Goal: Task Accomplishment & Management: Manage account settings

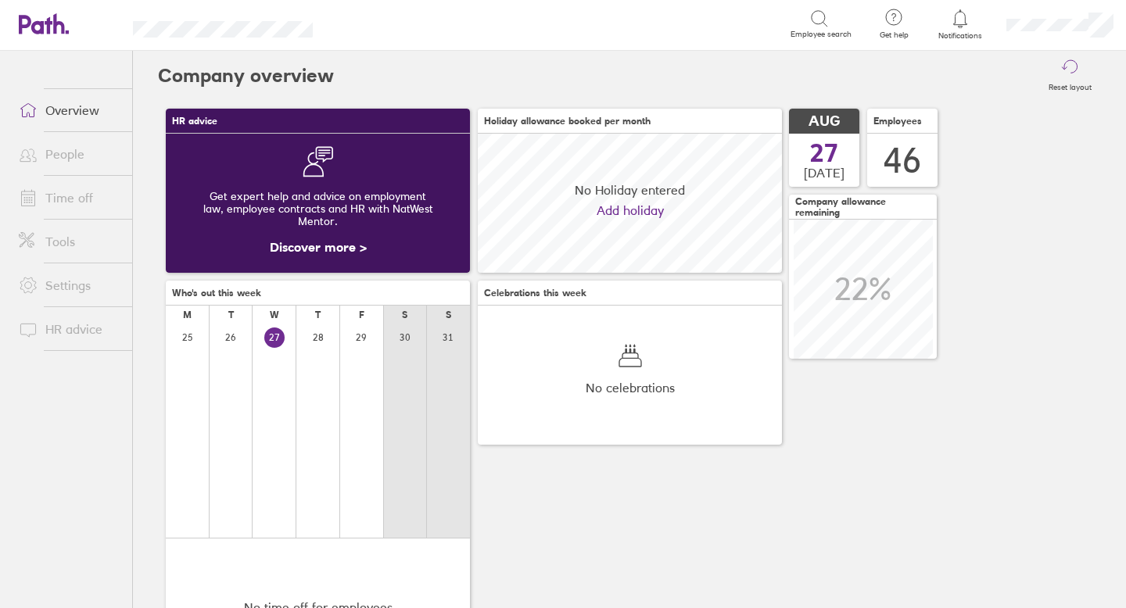
scroll to position [139, 304]
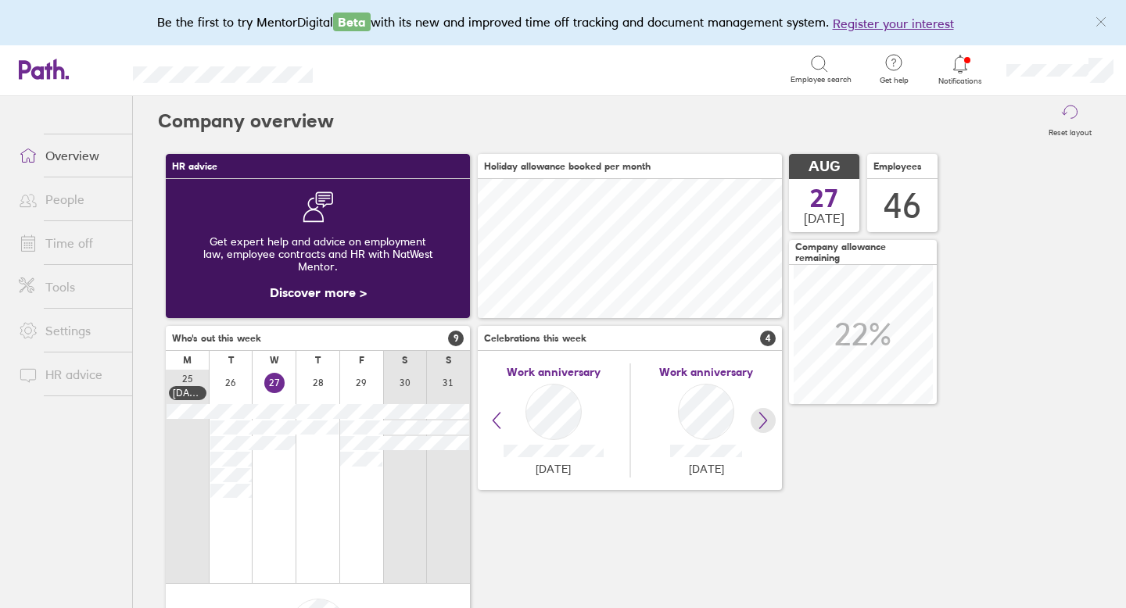
click at [765, 419] on icon at bounding box center [763, 420] width 19 height 19
click at [766, 422] on icon at bounding box center [763, 420] width 19 height 19
click at [494, 425] on icon at bounding box center [496, 420] width 19 height 19
click at [768, 419] on icon at bounding box center [763, 420] width 19 height 19
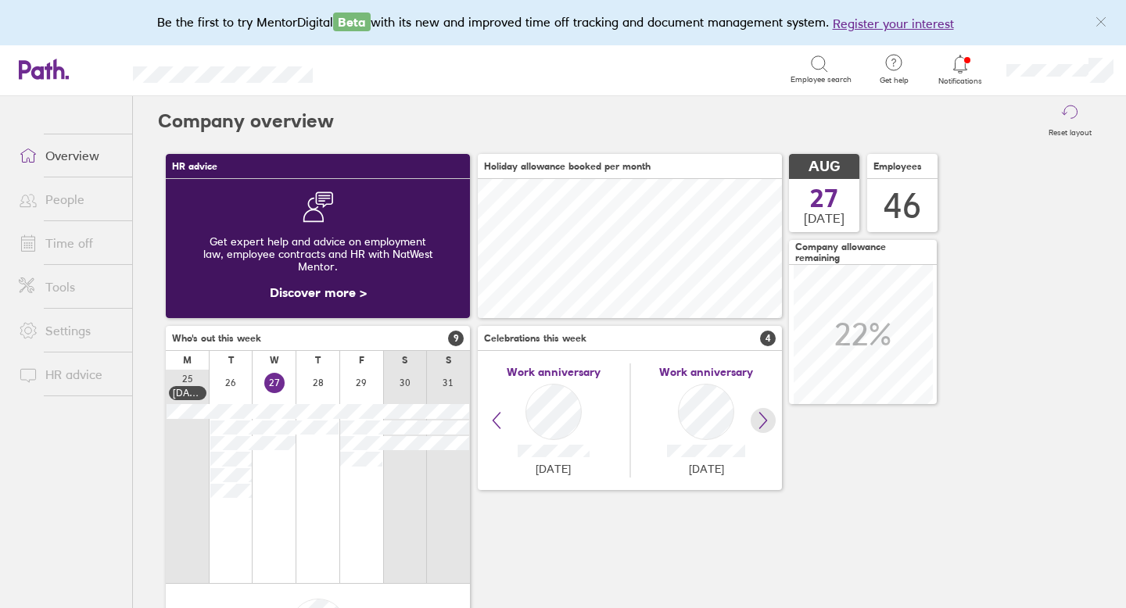
click at [768, 419] on icon at bounding box center [763, 420] width 19 height 19
click at [495, 416] on icon at bounding box center [496, 420] width 19 height 19
click at [764, 427] on icon at bounding box center [763, 420] width 19 height 19
click at [64, 238] on link "Time off" at bounding box center [69, 243] width 126 height 31
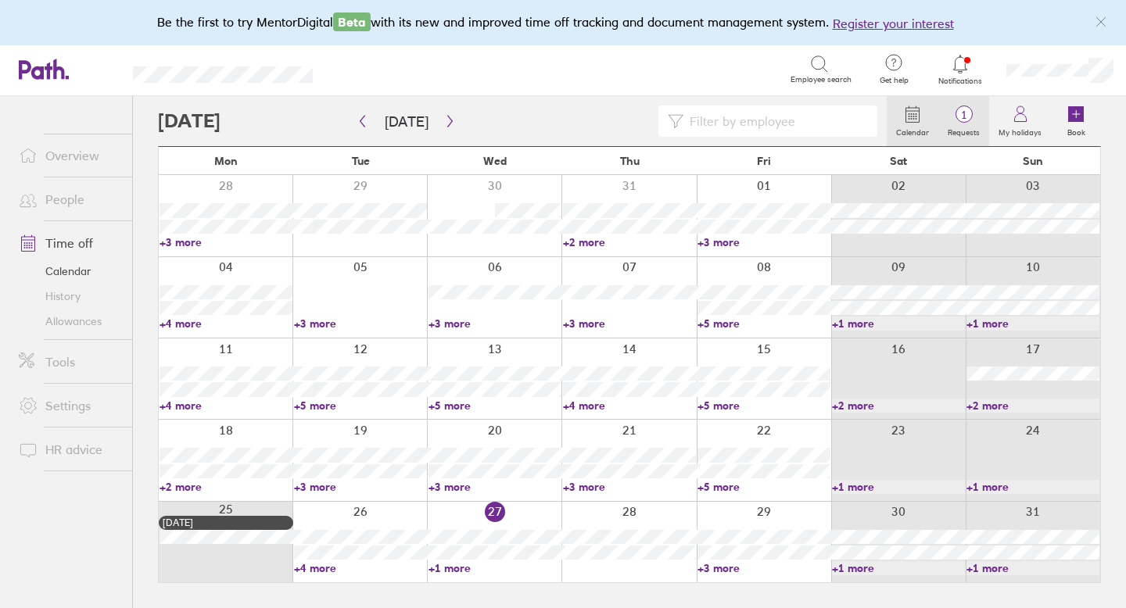
click at [969, 117] on span "1" at bounding box center [963, 115] width 51 height 13
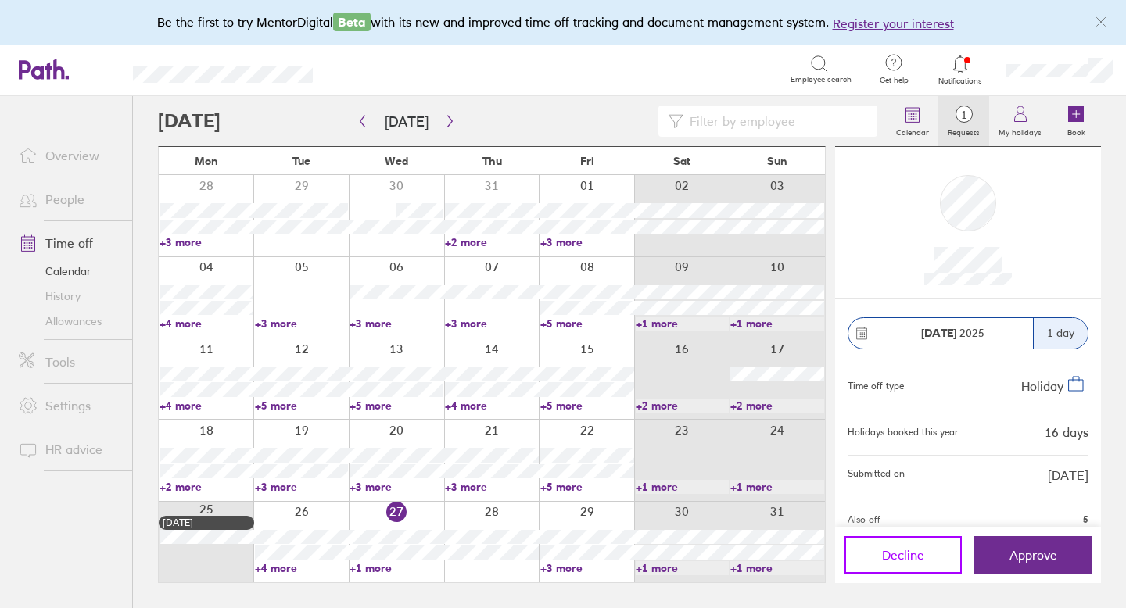
click at [928, 558] on button "Decline" at bounding box center [903, 555] width 117 height 38
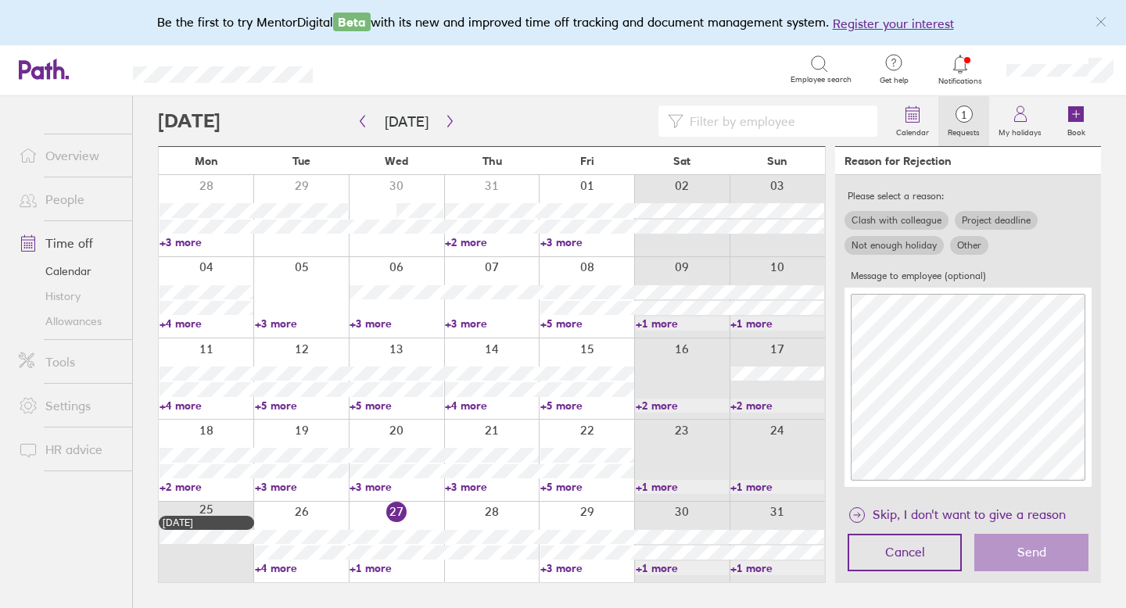
click at [971, 244] on label "Other" at bounding box center [969, 245] width 38 height 19
click at [0, 0] on input "Other" at bounding box center [0, 0] width 0 height 0
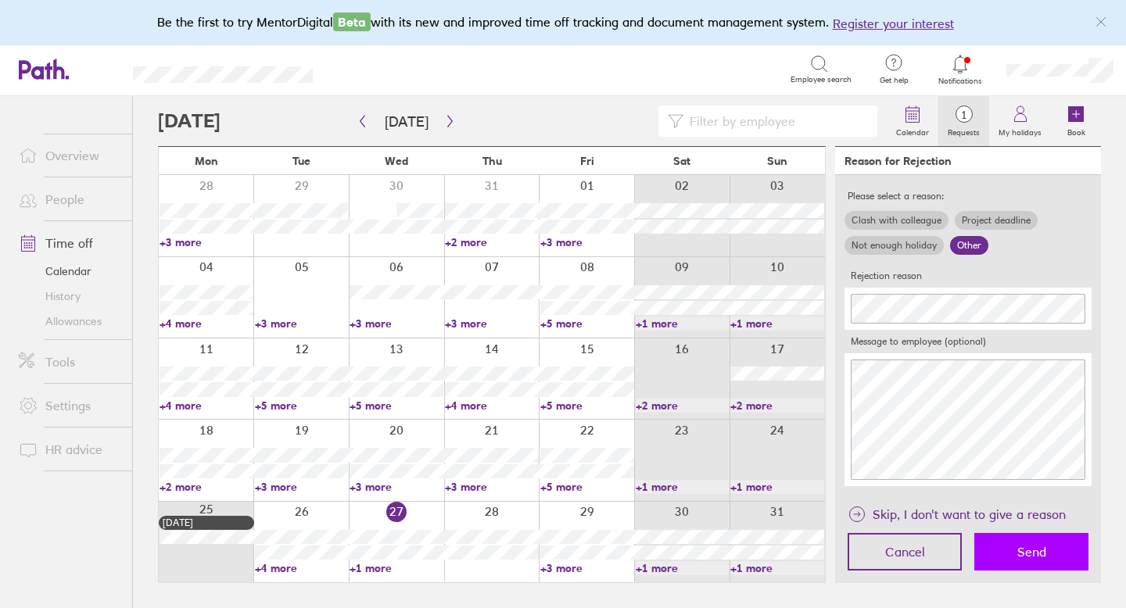
click at [1017, 561] on button "Send" at bounding box center [1031, 552] width 114 height 38
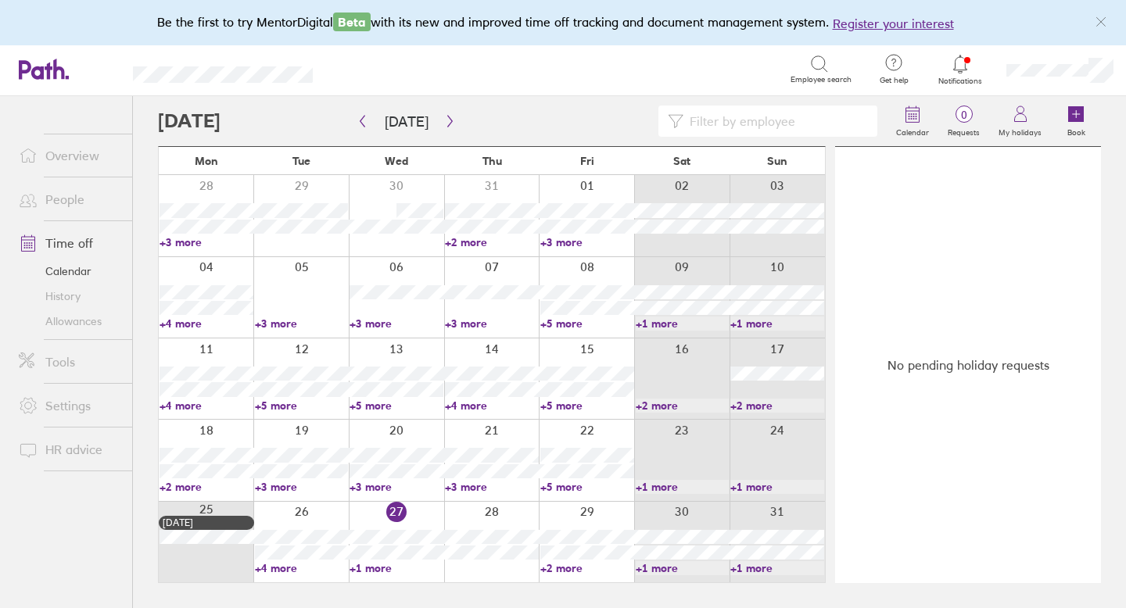
click at [70, 321] on link "Allowances" at bounding box center [69, 321] width 126 height 25
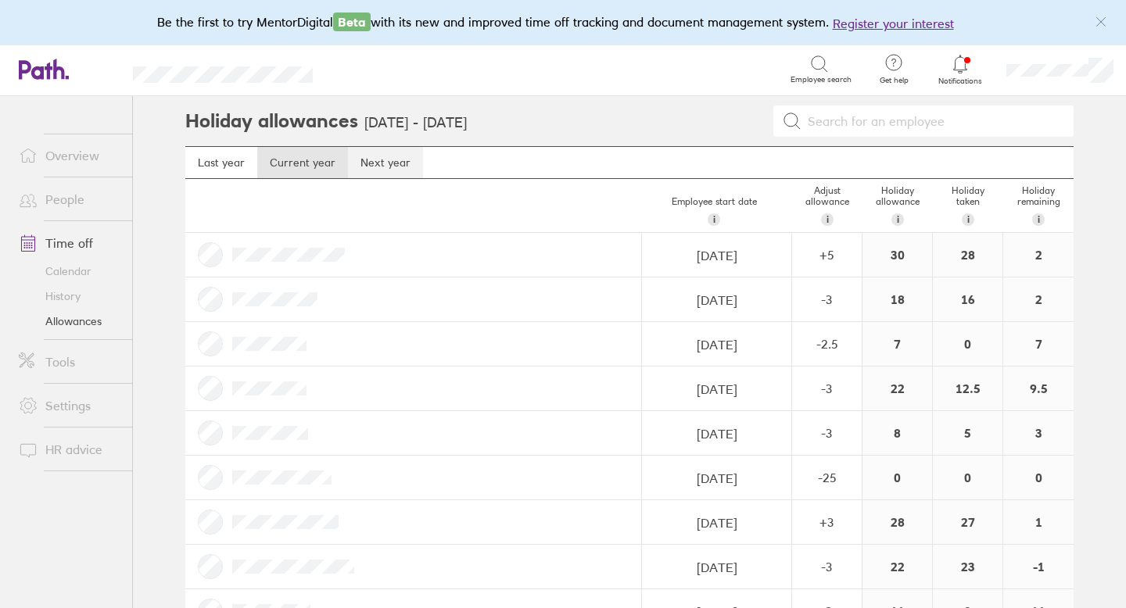
click at [381, 161] on link "Next year" at bounding box center [385, 162] width 75 height 31
click at [78, 239] on link "Time off" at bounding box center [69, 243] width 126 height 31
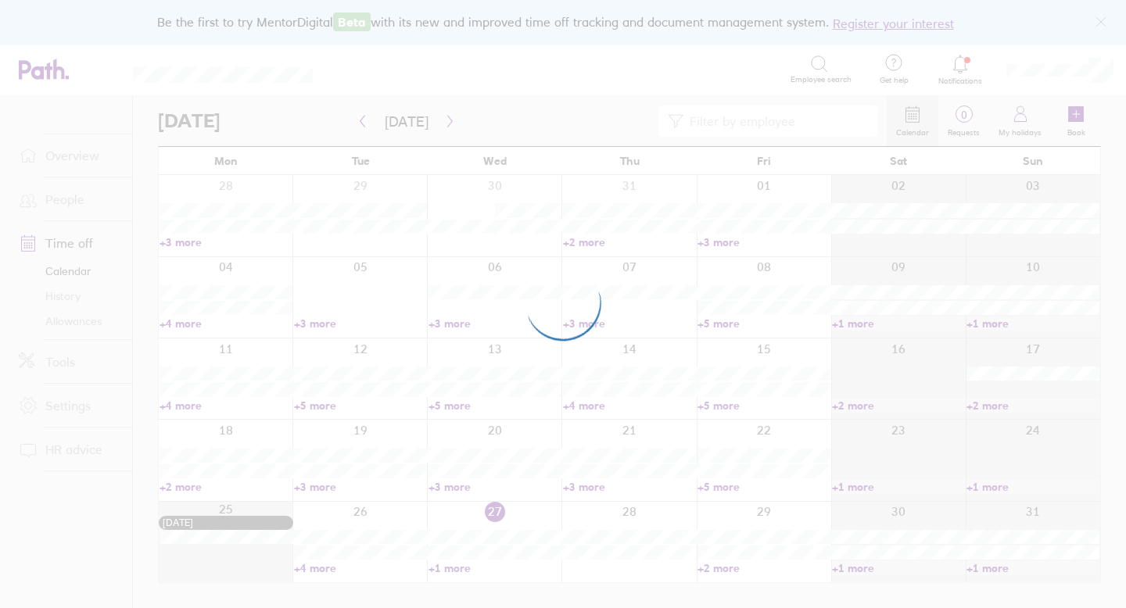
click at [1075, 117] on div at bounding box center [563, 304] width 1126 height 608
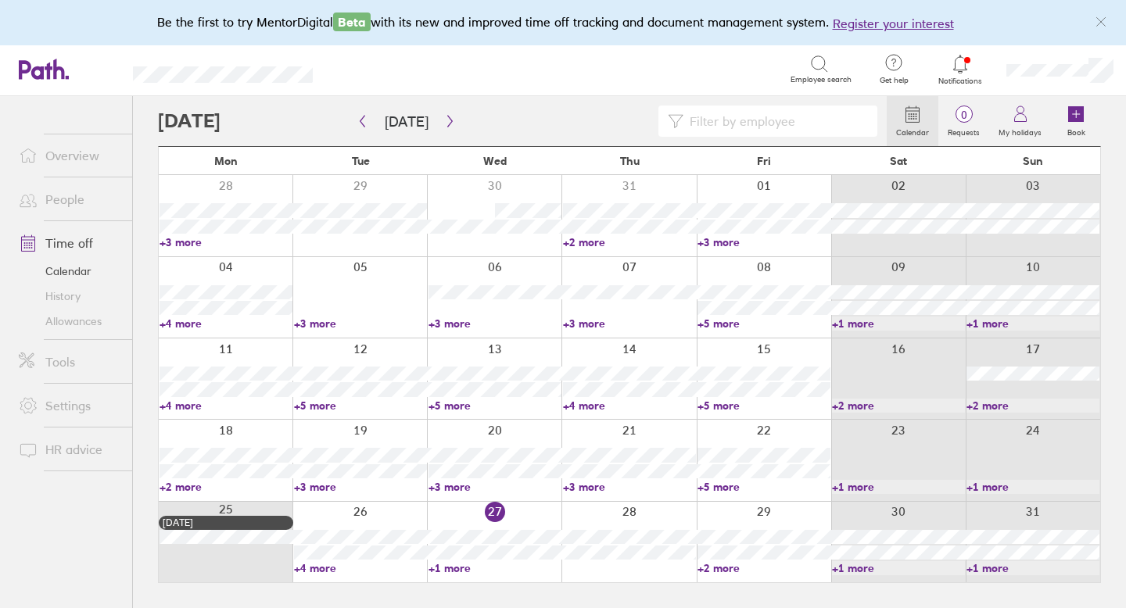
click at [1075, 116] on icon at bounding box center [1076, 114] width 16 height 16
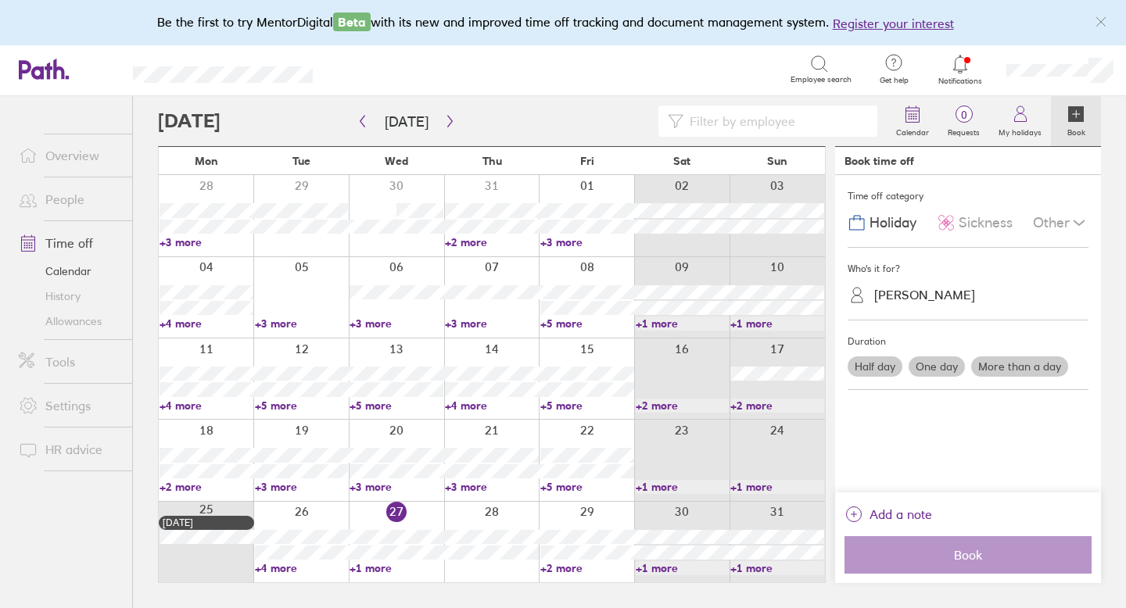
click at [1000, 366] on label "More than a day" at bounding box center [1019, 367] width 97 height 20
click at [0, 0] on input "More than a day" at bounding box center [0, 0] width 0 height 0
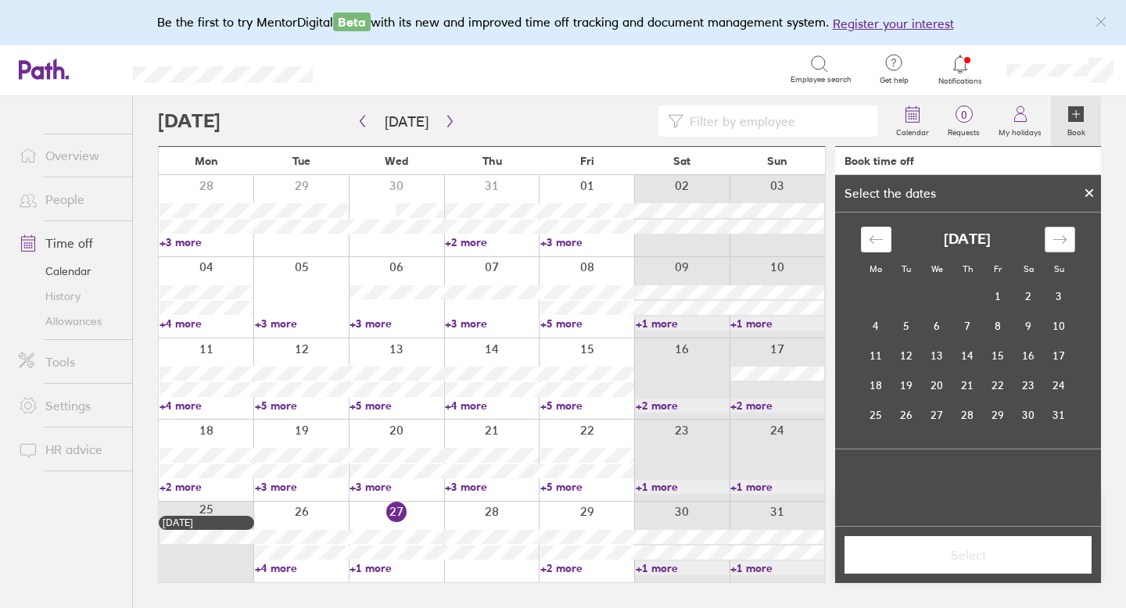
click at [1061, 249] on div "Move forward to switch to the next month." at bounding box center [1060, 240] width 31 height 26
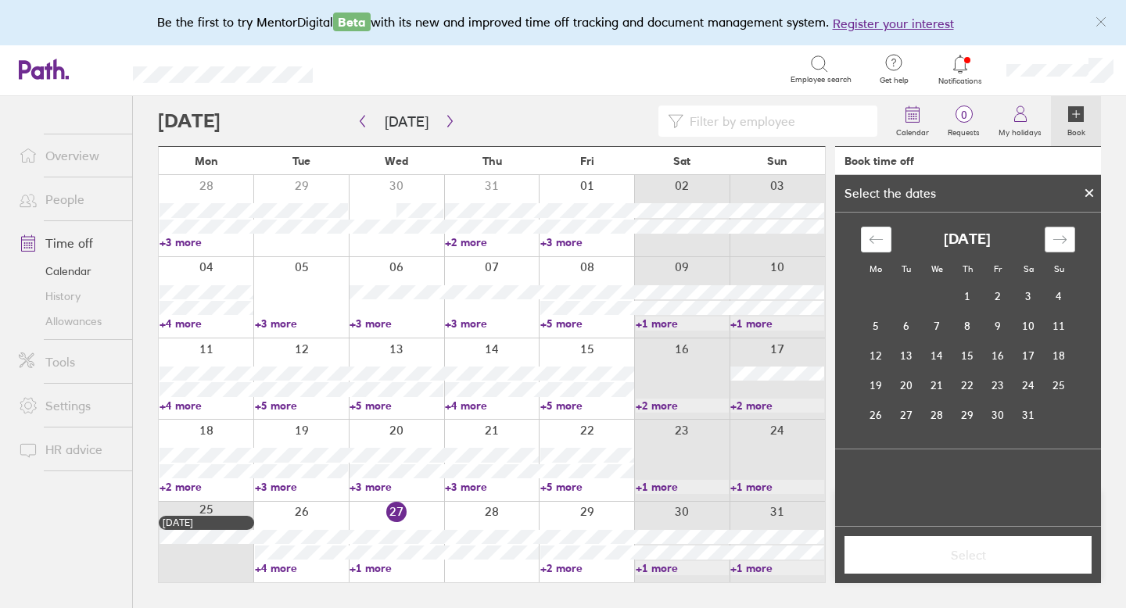
click at [1061, 249] on div "Move forward to switch to the next month." at bounding box center [1060, 240] width 31 height 26
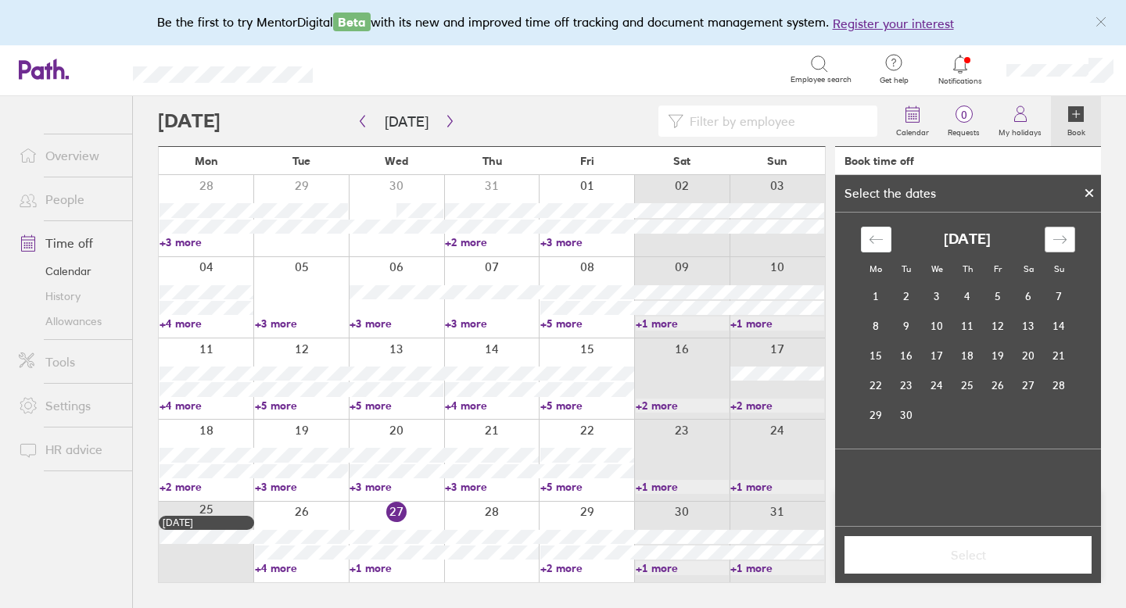
click at [1061, 249] on div "Move forward to switch to the next month." at bounding box center [1060, 240] width 31 height 26
click at [879, 323] on td "3" at bounding box center [876, 326] width 31 height 30
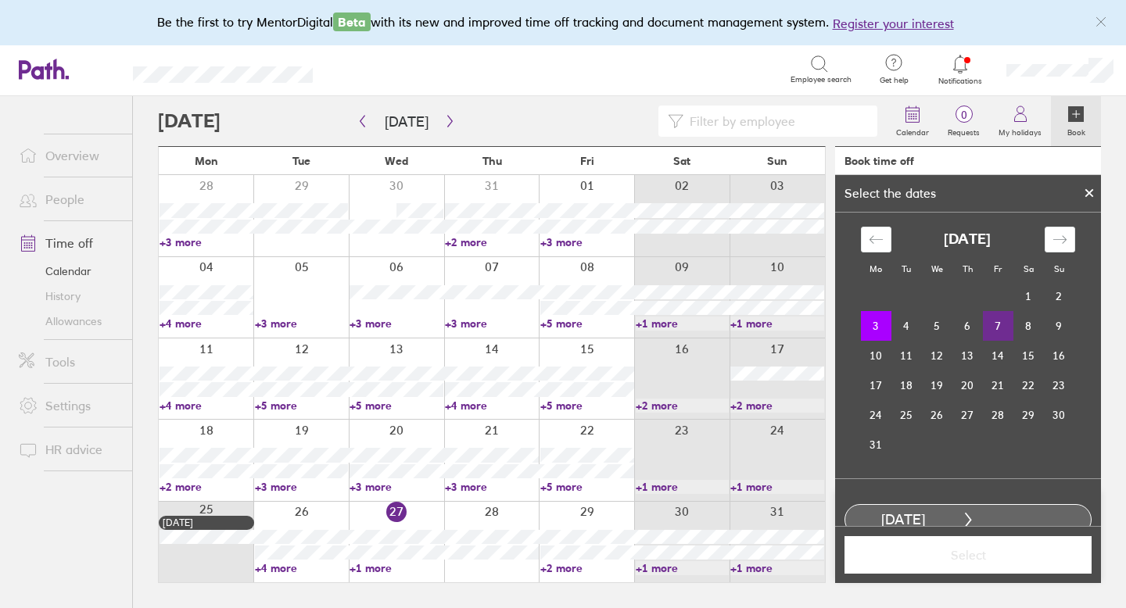
click at [997, 325] on td "7" at bounding box center [998, 326] width 31 height 30
click at [978, 562] on span "Select" at bounding box center [968, 555] width 225 height 14
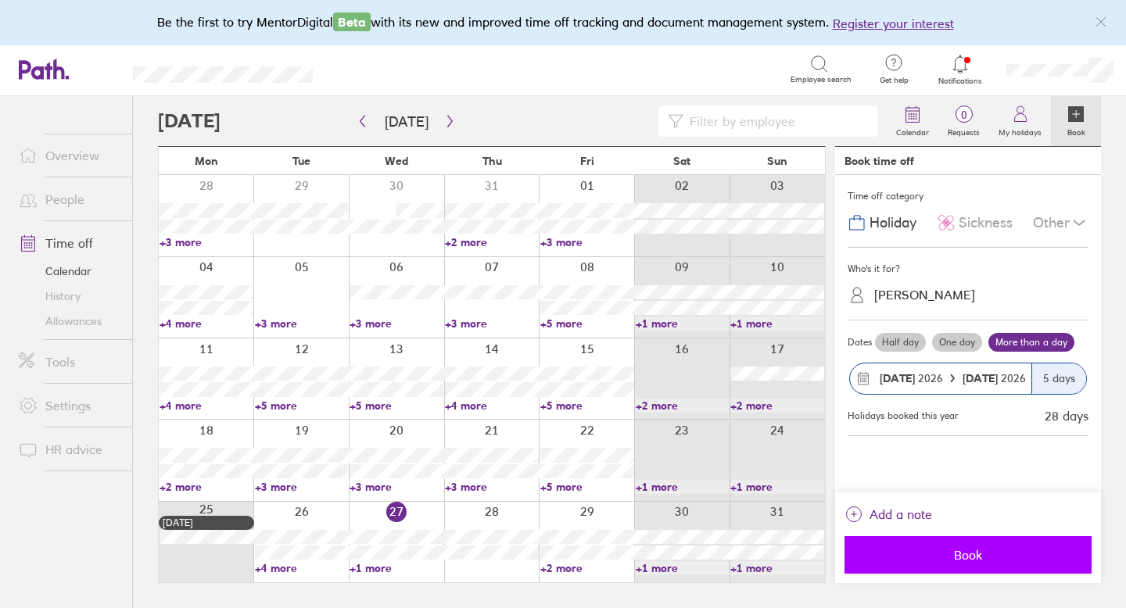
click at [967, 553] on span "Book" at bounding box center [968, 555] width 225 height 14
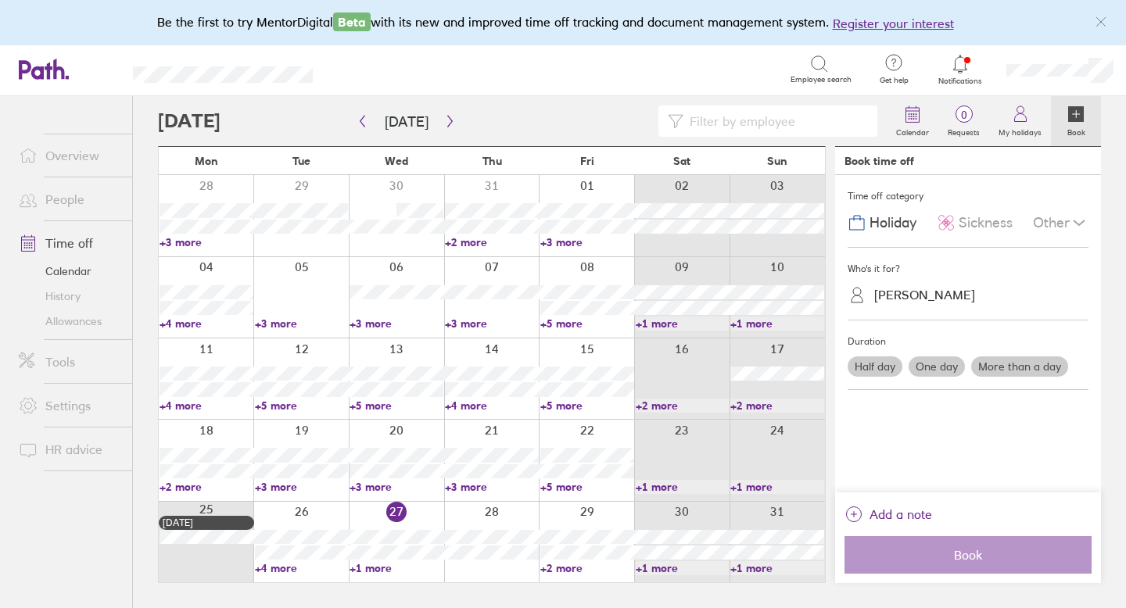
click at [88, 321] on link "Allowances" at bounding box center [69, 321] width 126 height 25
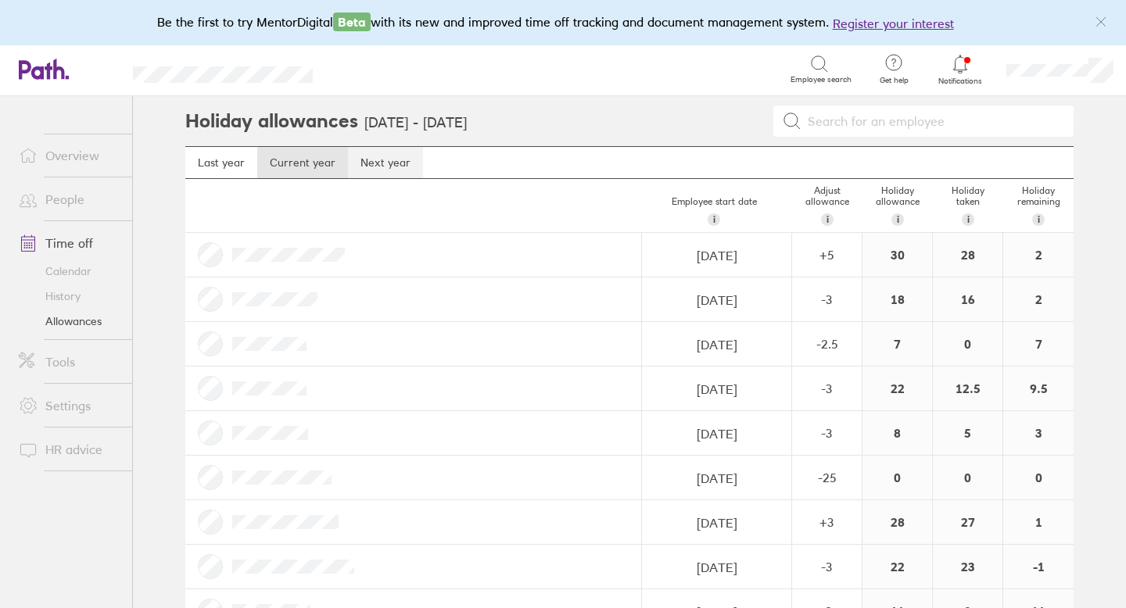
click at [387, 161] on link "Next year" at bounding box center [385, 162] width 75 height 31
